Goal: Information Seeking & Learning: Learn about a topic

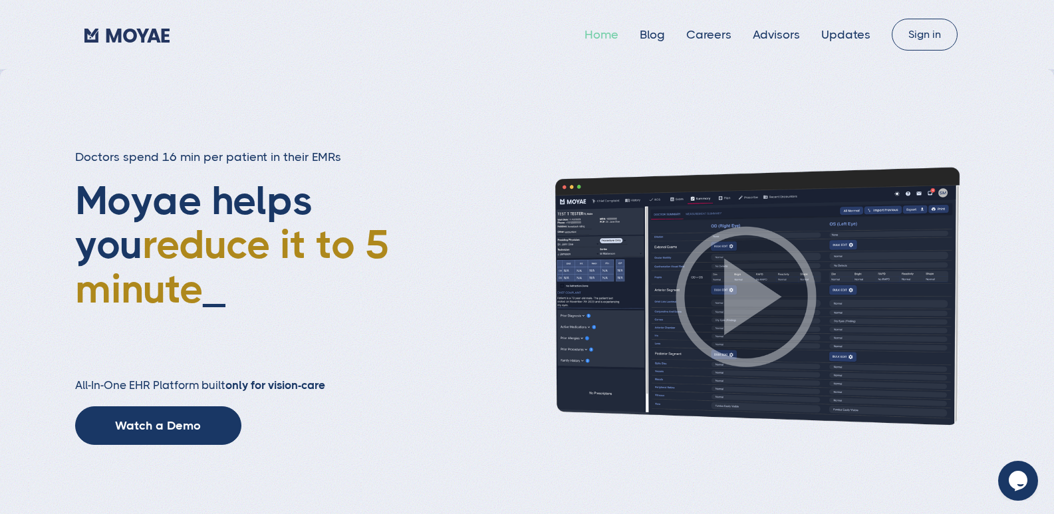
click at [619, 35] on link "Home" at bounding box center [602, 34] width 34 height 13
click at [664, 35] on link "Blog" at bounding box center [652, 34] width 25 height 13
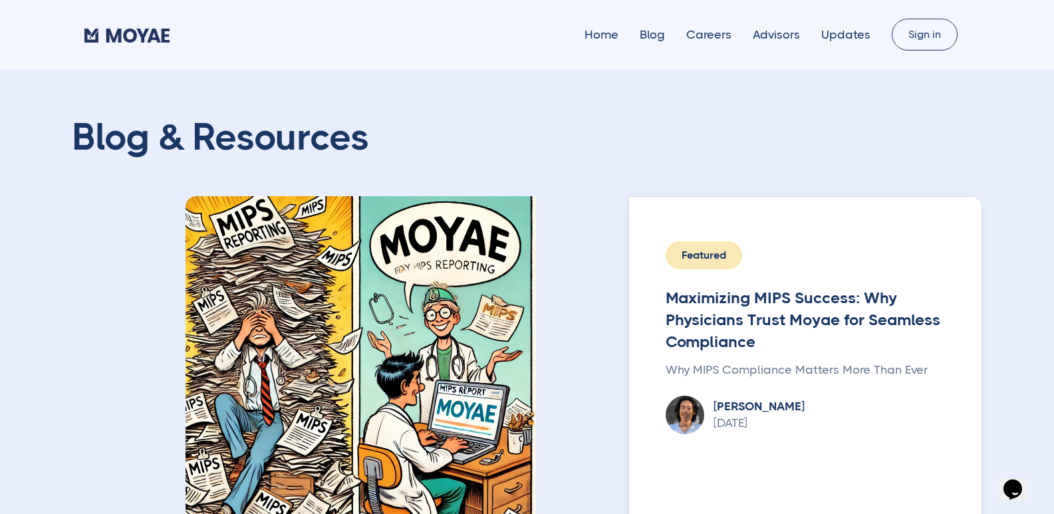
type input "Subscribe"
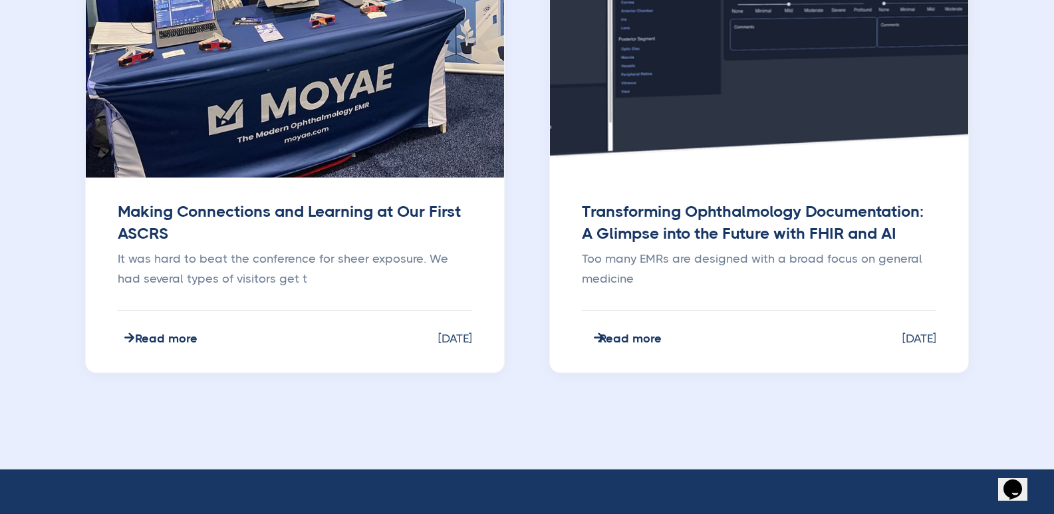
scroll to position [1596, 0]
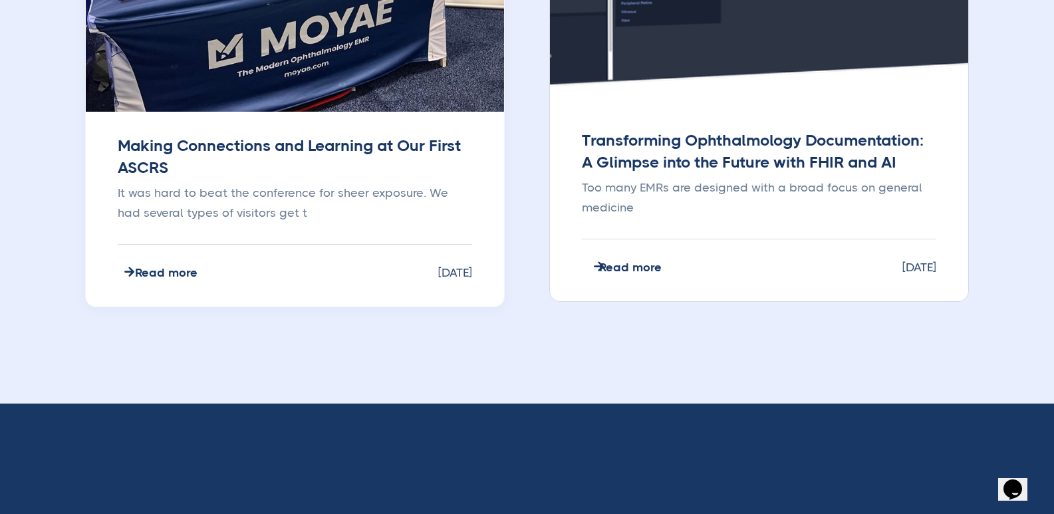
click at [598, 265] on div "" at bounding box center [598, 267] width 11 height 13
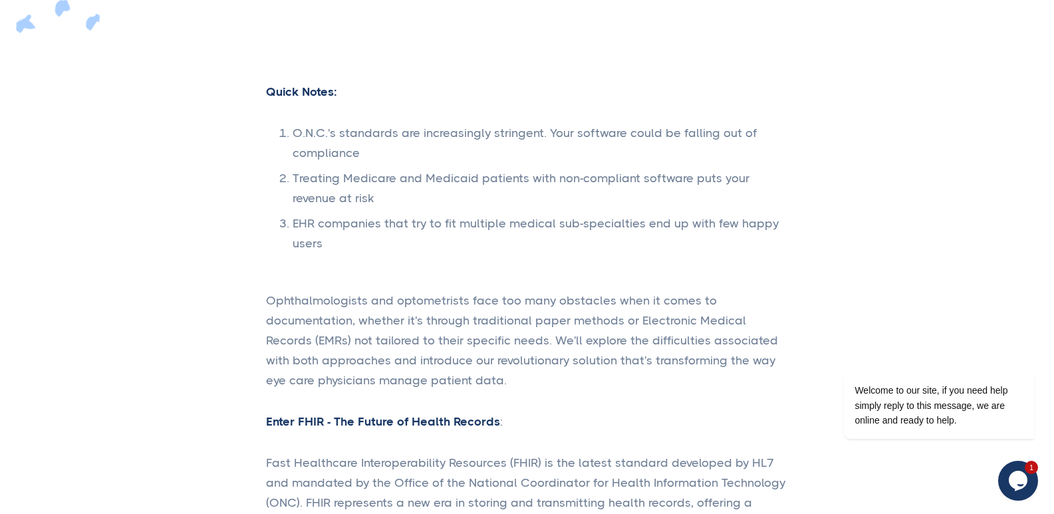
scroll to position [865, 0]
type input "Subscribe"
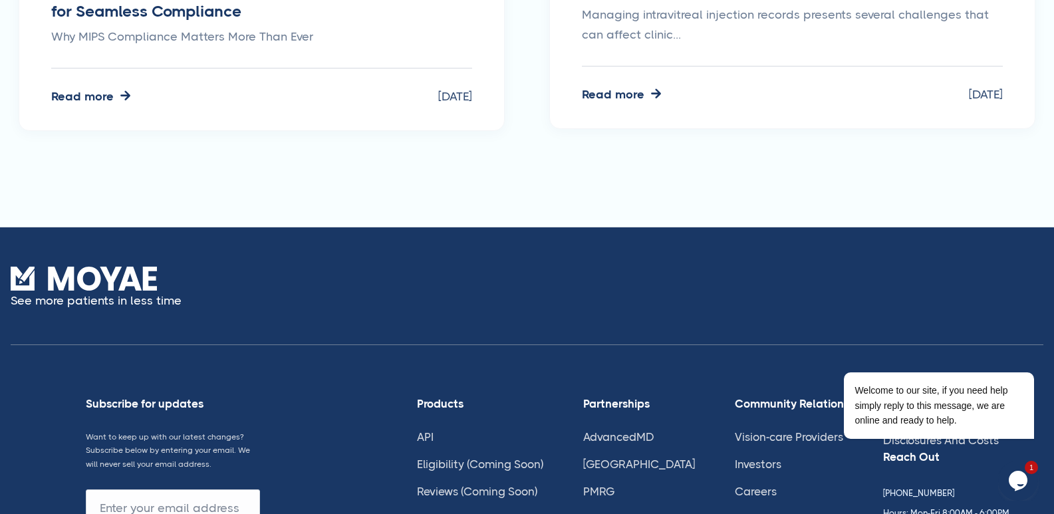
scroll to position [4456, 0]
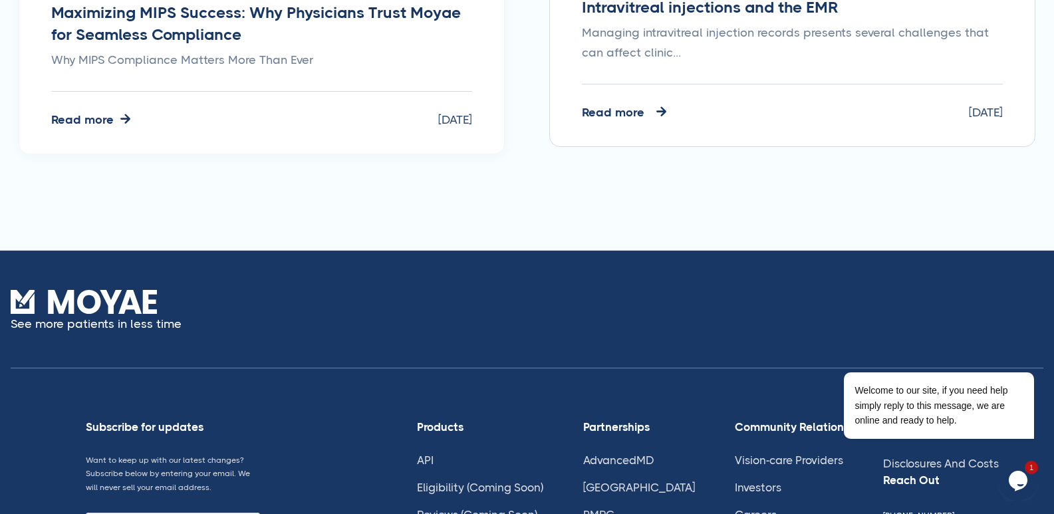
click at [607, 106] on div "Read more" at bounding box center [613, 112] width 63 height 13
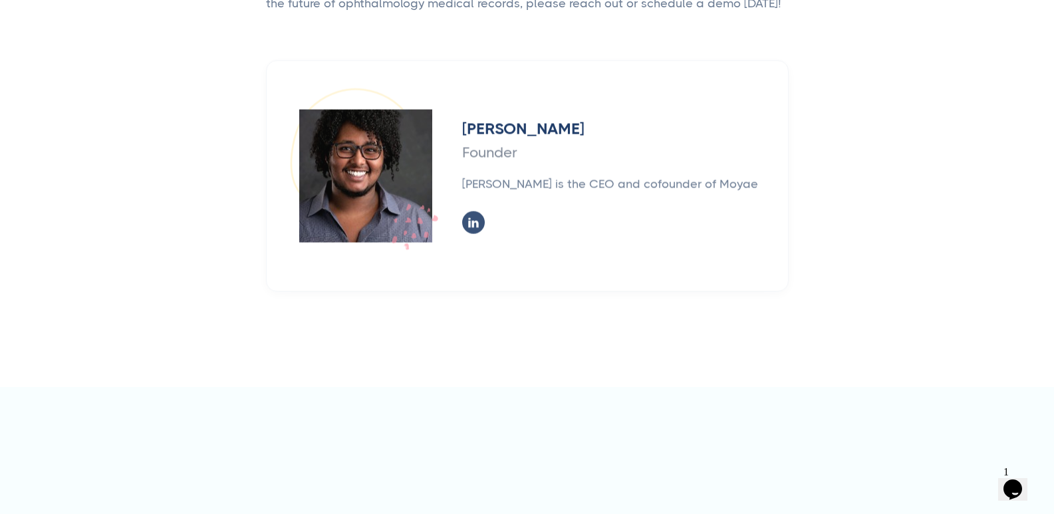
scroll to position [2661, 0]
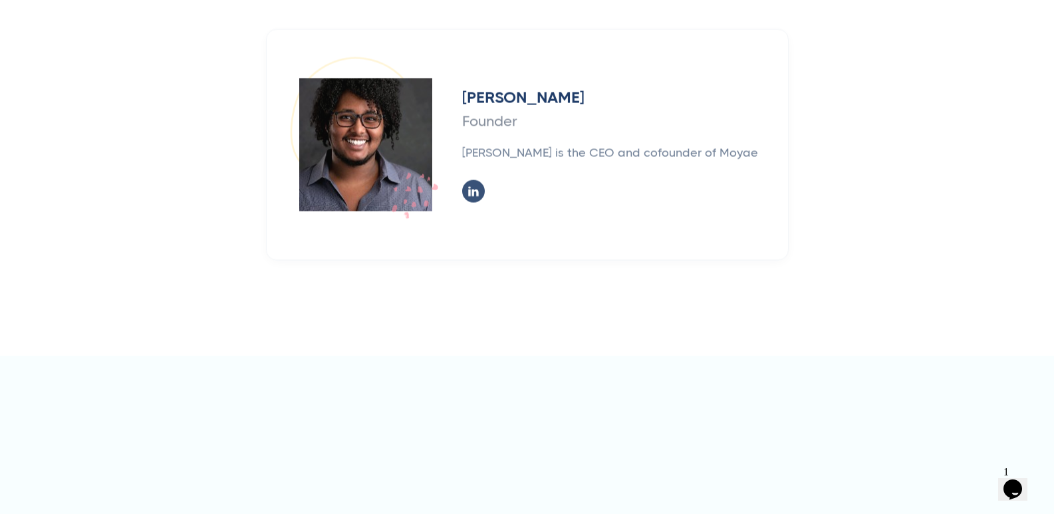
type input "Subscribe"
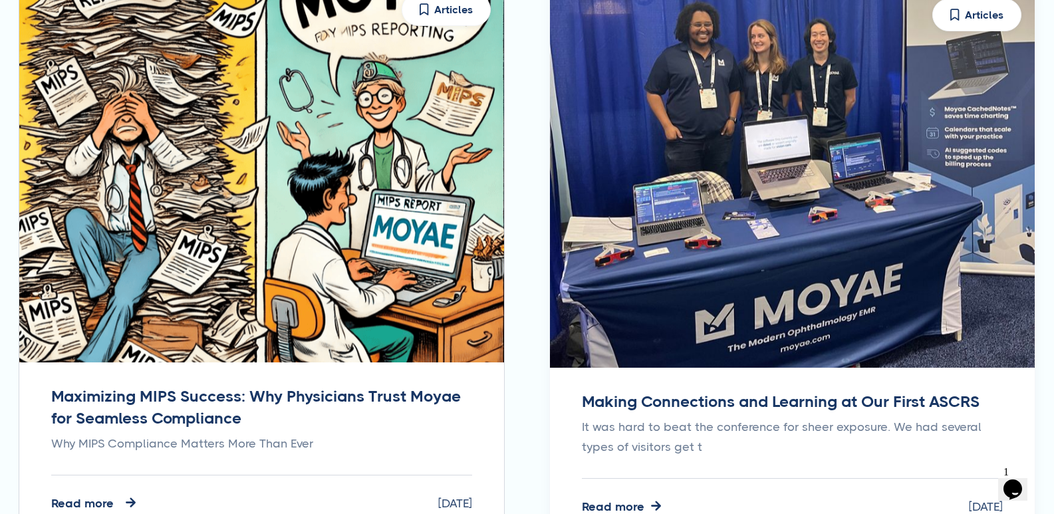
scroll to position [3326, 0]
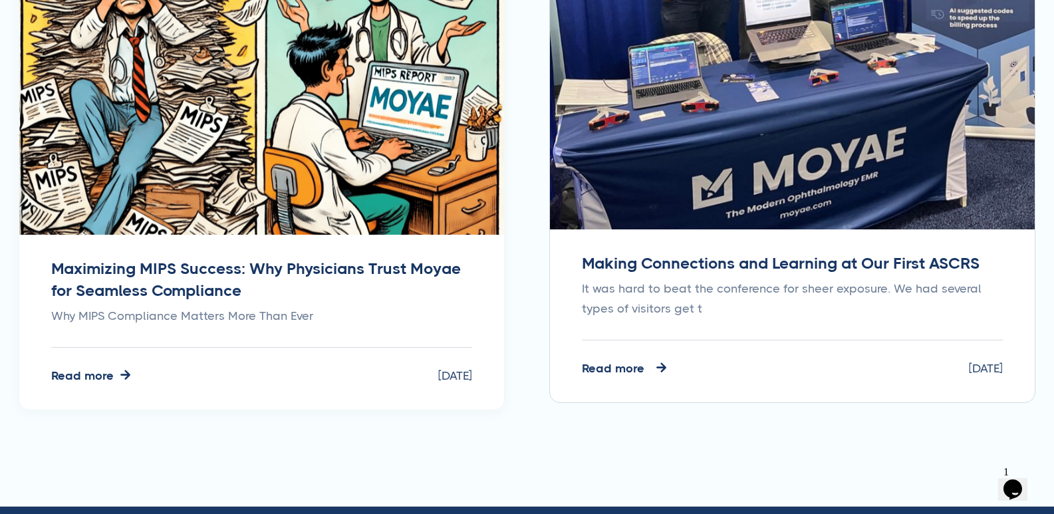
click at [694, 211] on img at bounding box center [793, 39] width 500 height 394
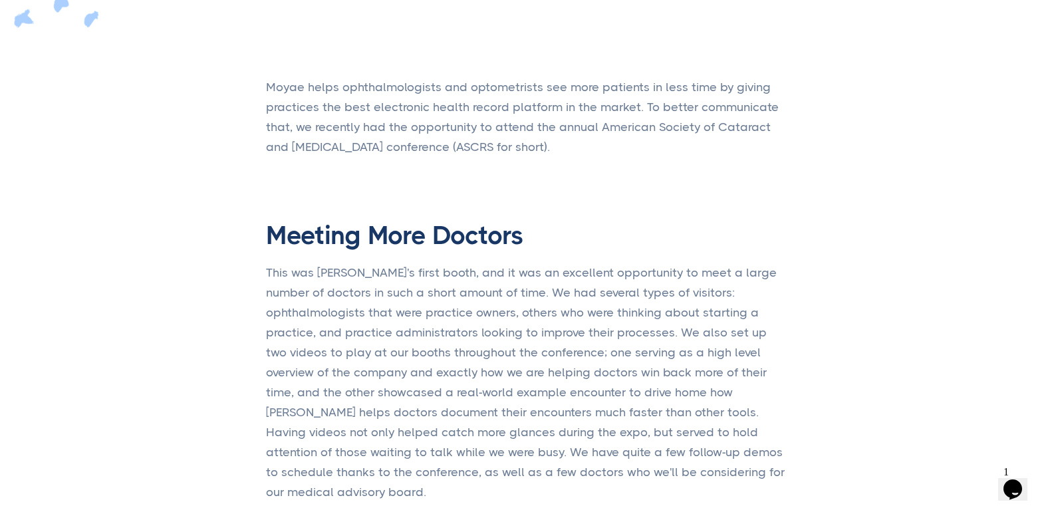
scroll to position [1131, 0]
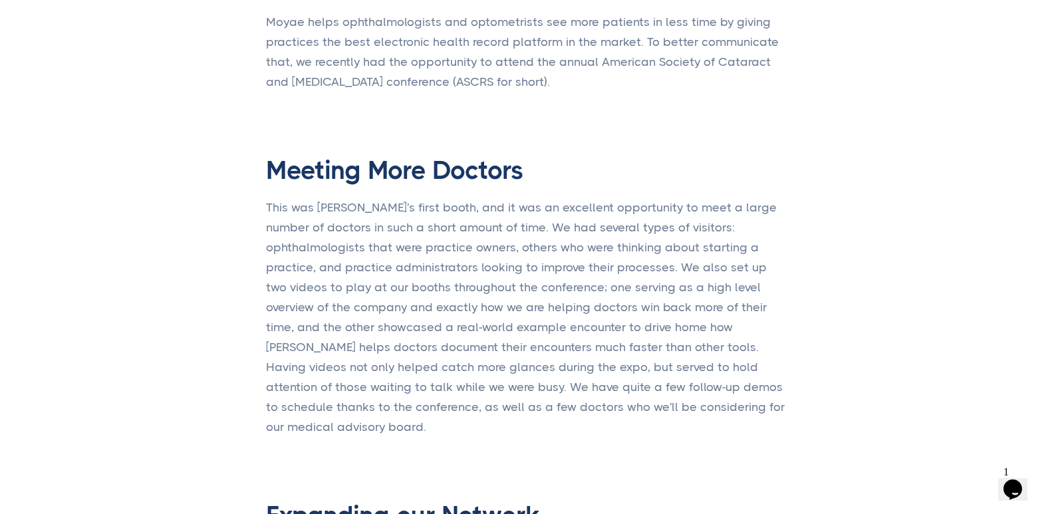
type input "Subscribe"
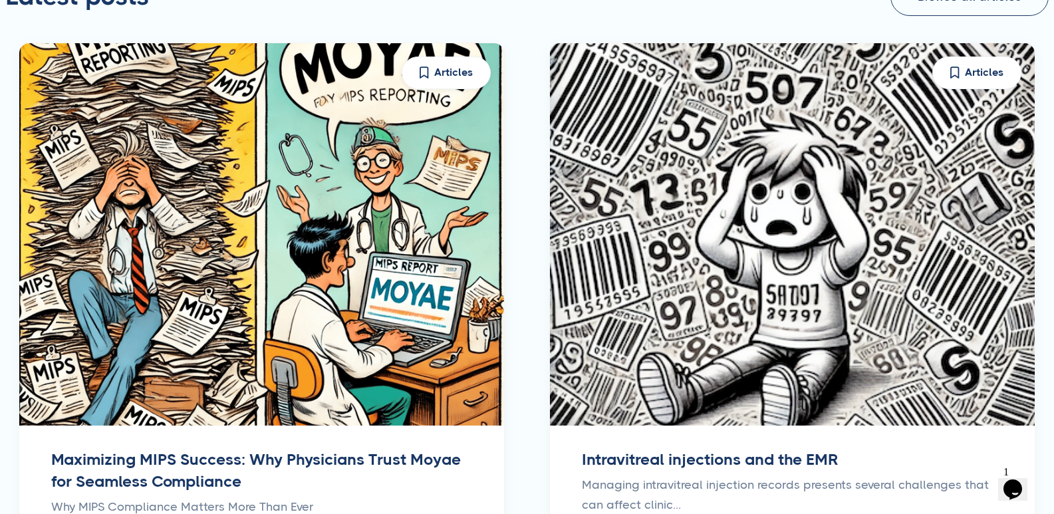
scroll to position [2927, 0]
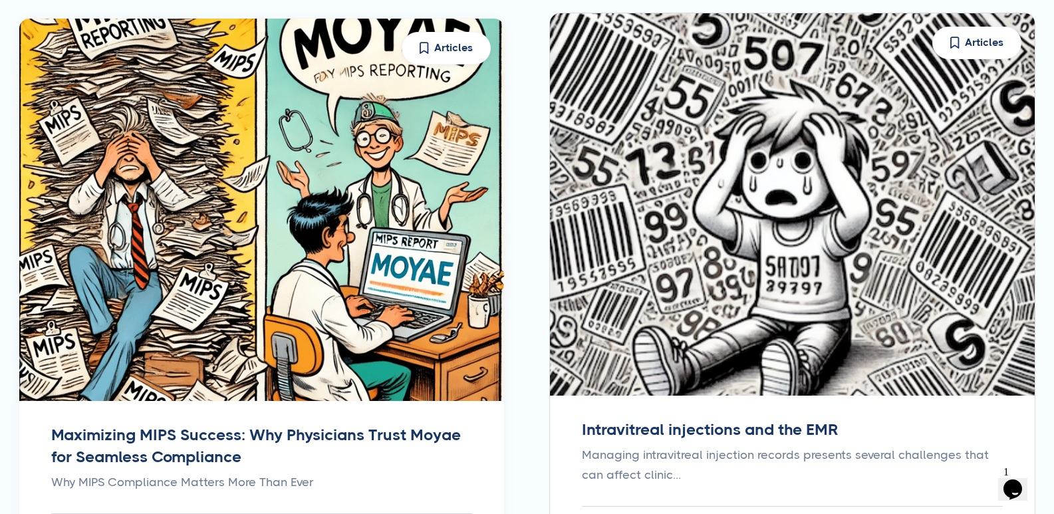
click at [690, 317] on img at bounding box center [793, 204] width 500 height 394
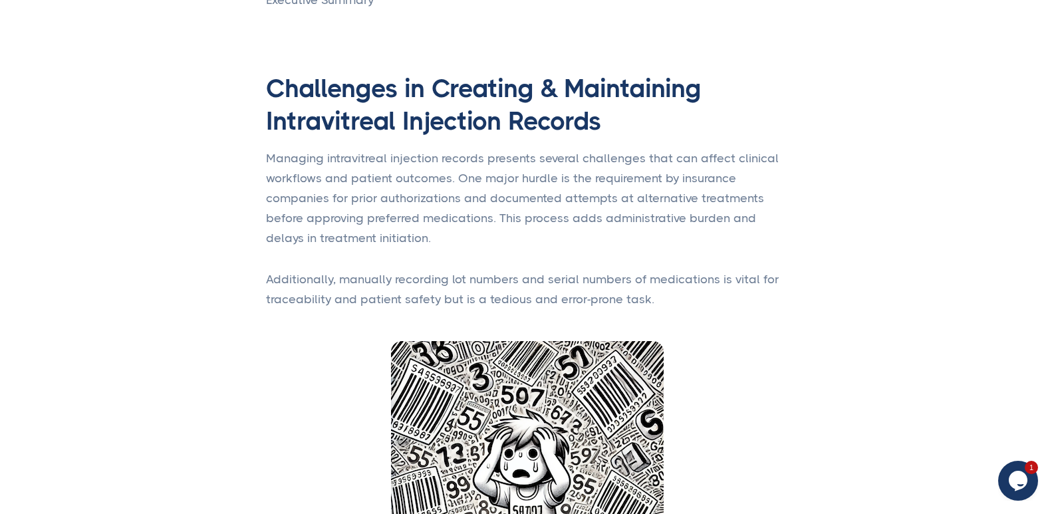
type input "Subscribe"
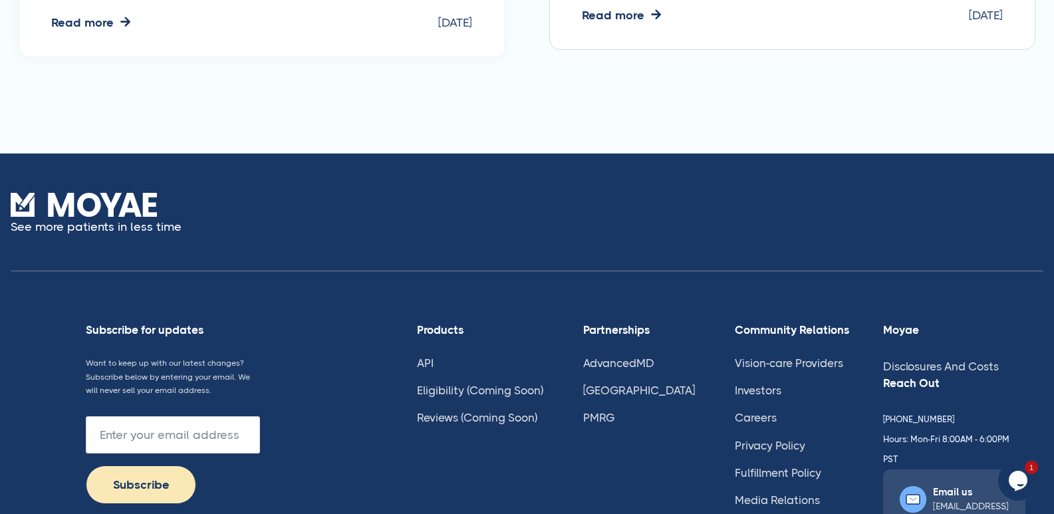
scroll to position [3791, 0]
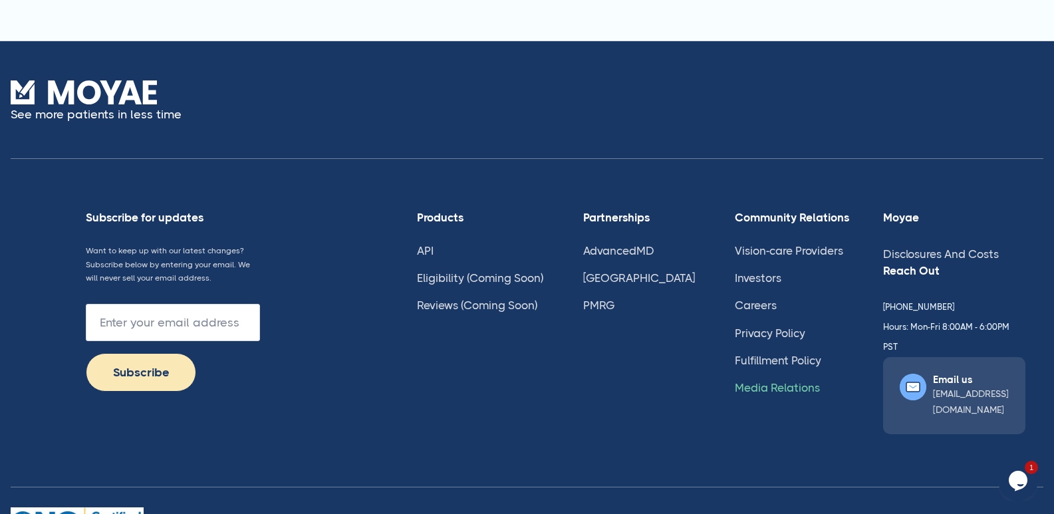
click at [735, 386] on link "Media Relations" at bounding box center [777, 387] width 85 height 13
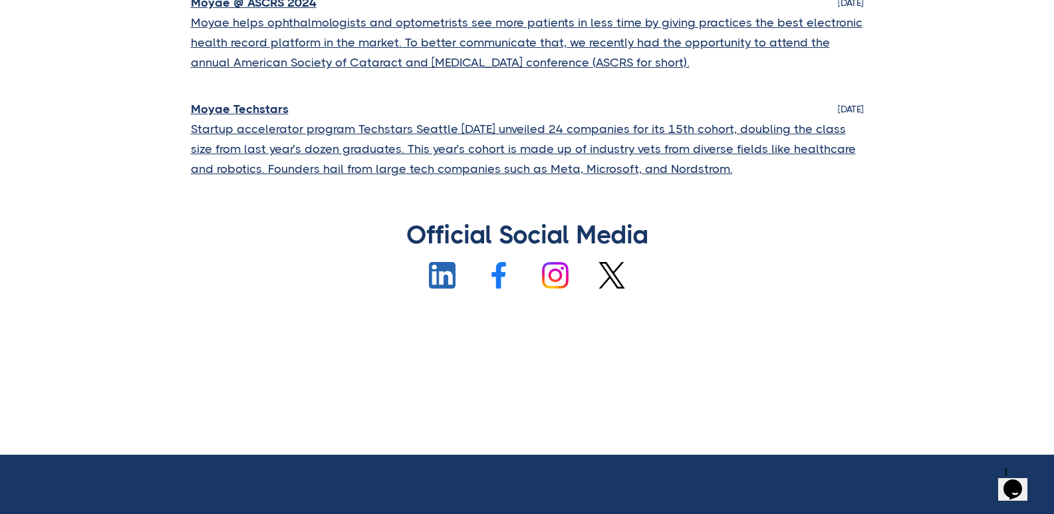
scroll to position [532, 0]
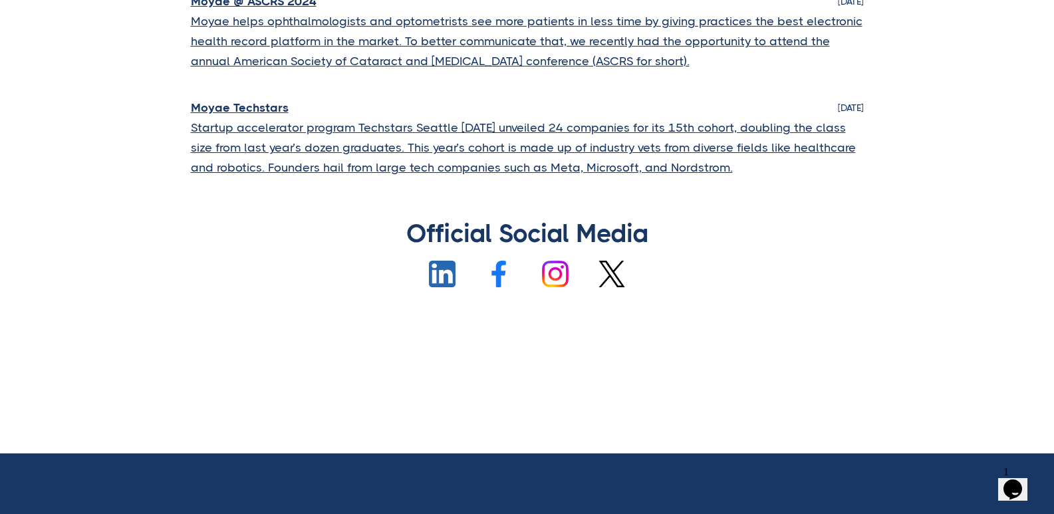
type input "Subscribe"
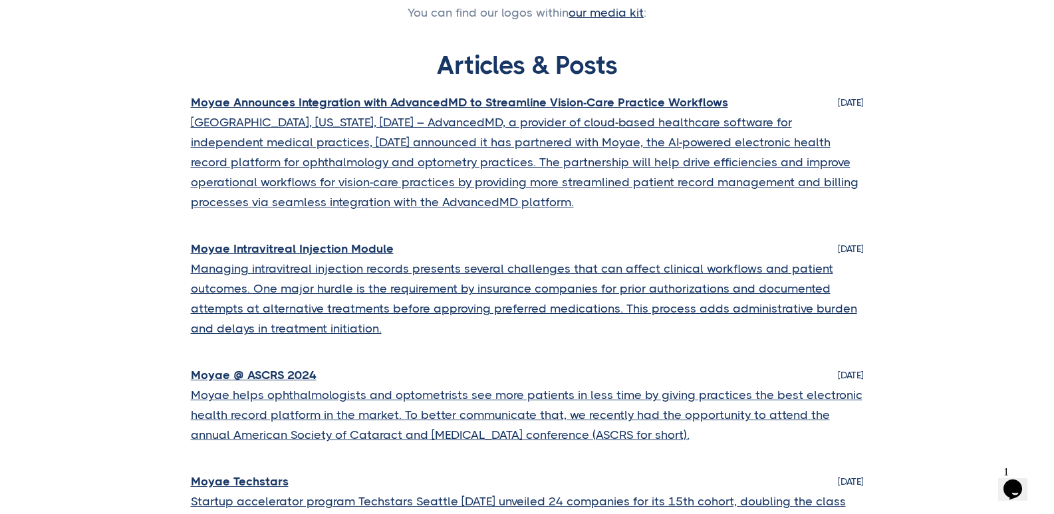
scroll to position [67, 0]
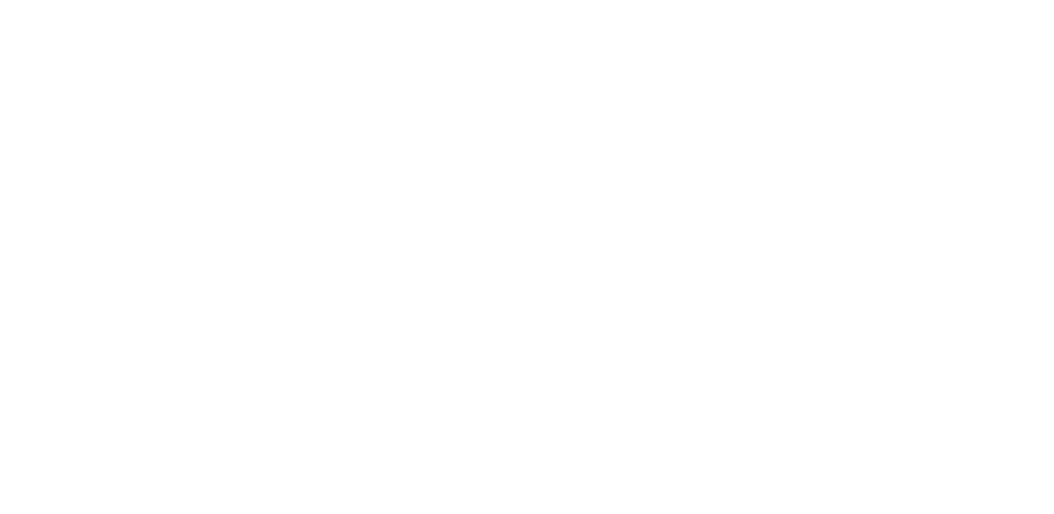
type input "Loading..."
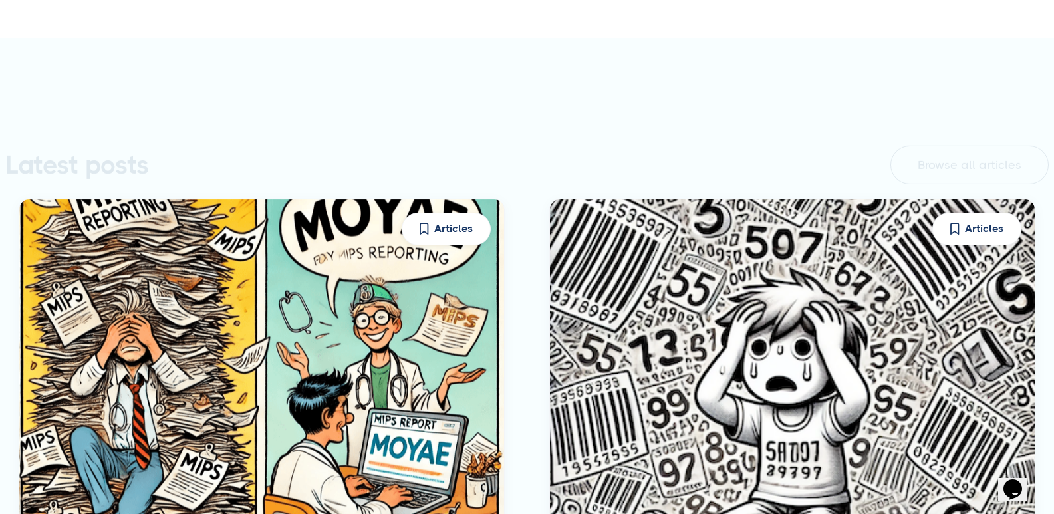
scroll to position [2740, 0]
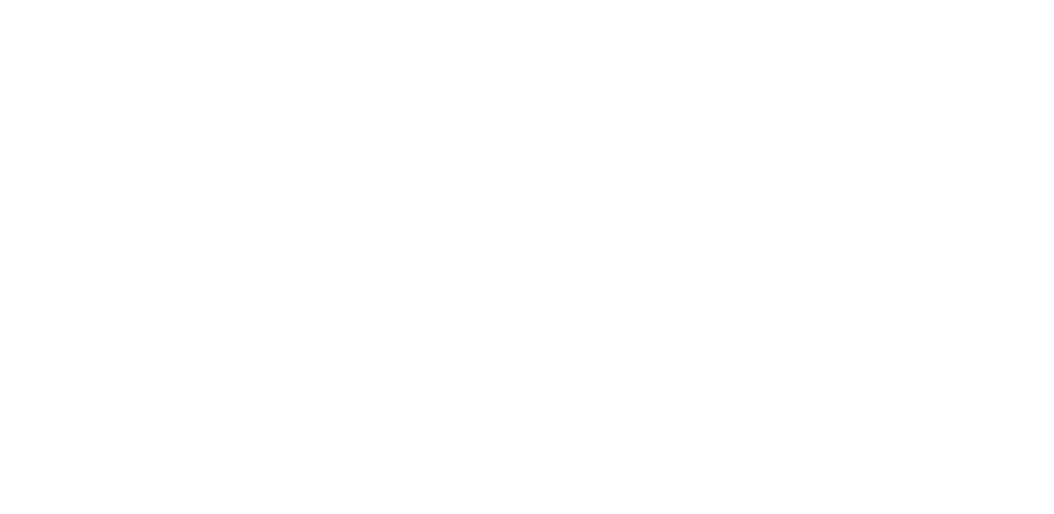
type input "Loading..."
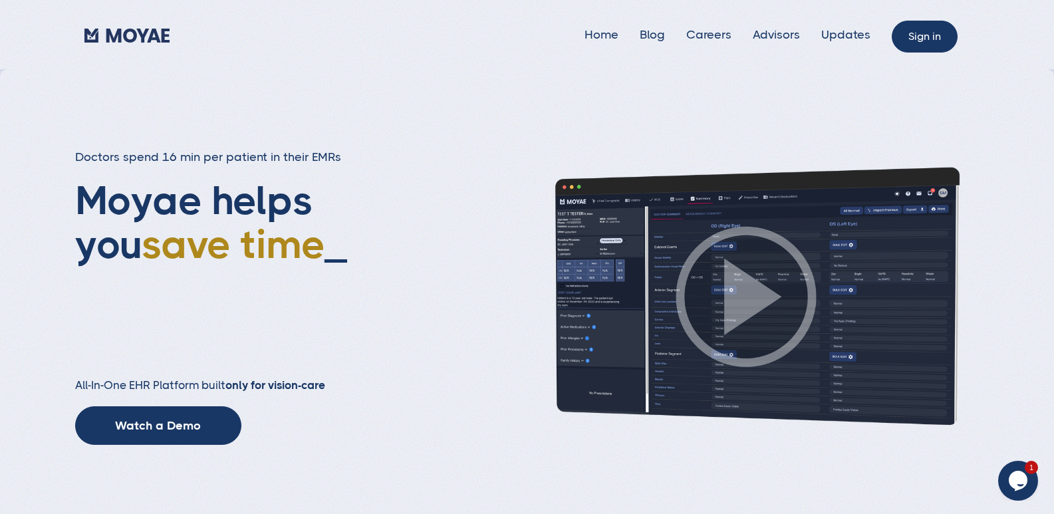
click at [927, 37] on link "Sign in" at bounding box center [925, 37] width 66 height 32
